Goal: Task Accomplishment & Management: Manage account settings

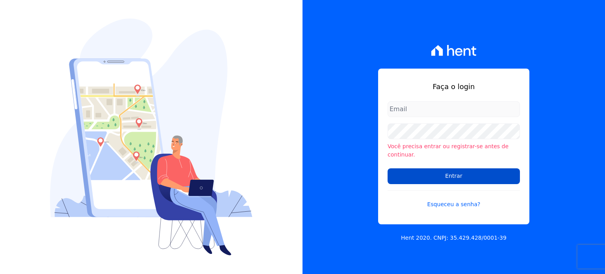
type input "[PERSON_NAME][EMAIL_ADDRESS][DOMAIN_NAME]"
click at [412, 176] on input "Entrar" at bounding box center [453, 176] width 132 height 16
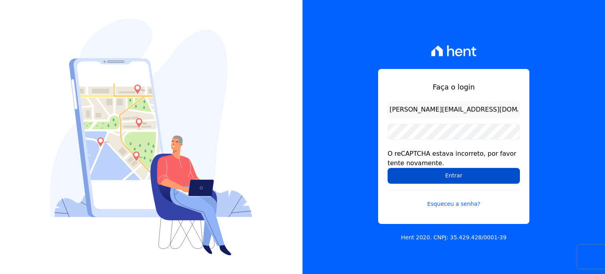
click at [431, 172] on input "Entrar" at bounding box center [453, 176] width 132 height 16
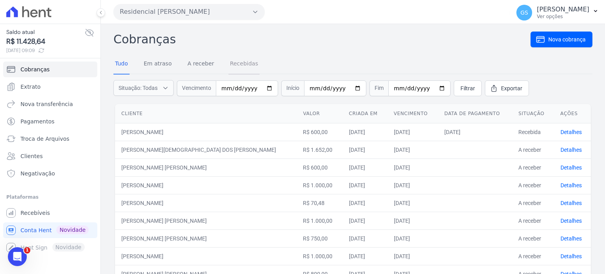
click at [229, 69] on link "Recebidas" at bounding box center [243, 64] width 31 height 20
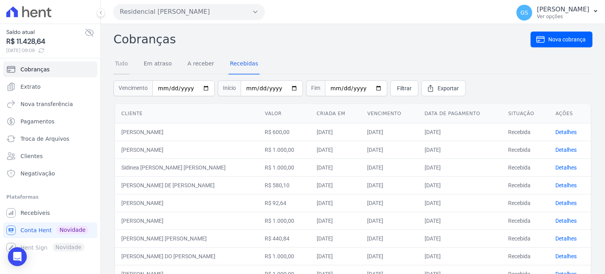
click at [124, 73] on link "Tudo" at bounding box center [121, 64] width 16 height 20
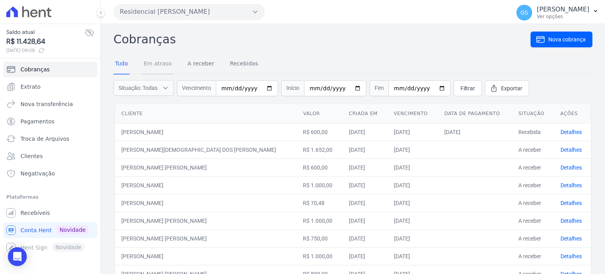
click at [166, 67] on link "Em atraso" at bounding box center [157, 64] width 31 height 20
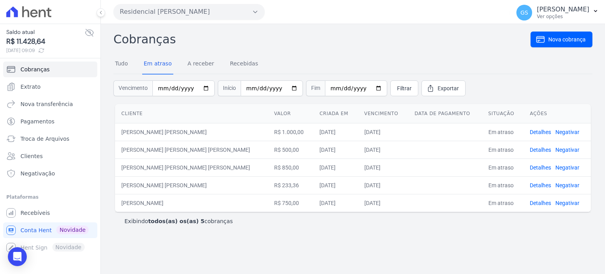
click at [322, 250] on div "Cobranças Nova cobrança Tudo Em atraso A receber Recebidas Vencimento Início Fi…" at bounding box center [353, 149] width 504 height 250
click at [324, 237] on div "Cobranças Nova cobrança Tudo Em atraso A receber Recebidas Vencimento Início Fi…" at bounding box center [353, 149] width 504 height 250
click at [426, 240] on div "Cobranças Nova cobrança Tudo Em atraso A receber Recebidas Vencimento Início Fi…" at bounding box center [353, 149] width 504 height 250
click at [129, 67] on link "Tudo" at bounding box center [121, 64] width 16 height 20
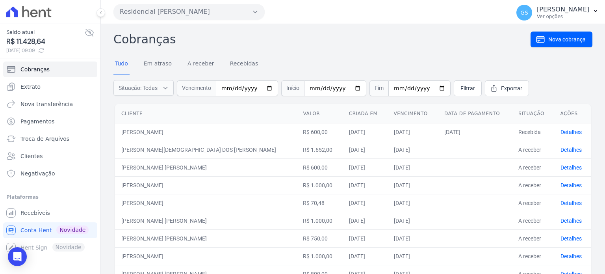
click at [222, 66] on div "Tudo Em atraso A receber Recebidas" at bounding box center [186, 64] width 146 height 20
click at [244, 66] on link "Recebidas" at bounding box center [243, 64] width 31 height 20
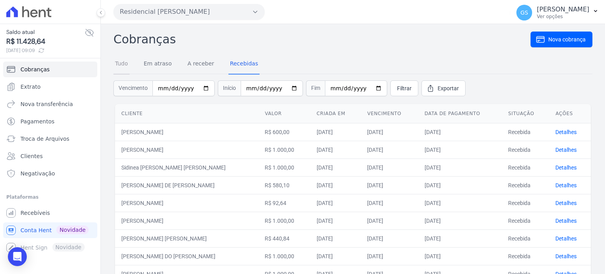
click at [126, 66] on link "Tudo" at bounding box center [121, 64] width 16 height 20
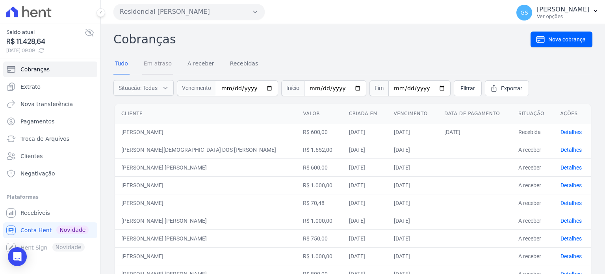
click at [159, 67] on link "Em atraso" at bounding box center [157, 64] width 31 height 20
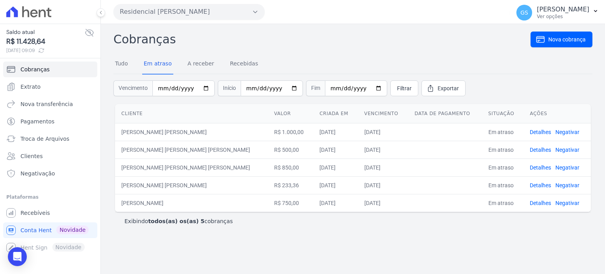
click at [442, 250] on div "Cobranças Nova cobrança Tudo Em atraso A receber Recebidas Vencimento Início Fi…" at bounding box center [353, 149] width 504 height 250
